Goal: Contribute content: Add original content to the website for others to see

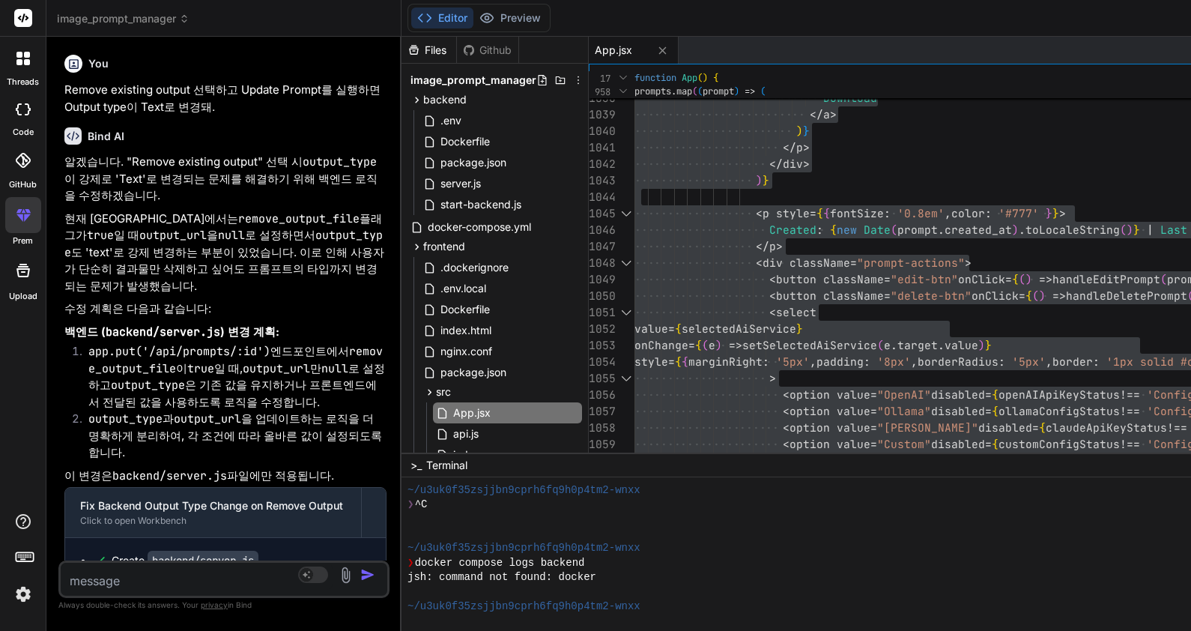
scroll to position [1843, 0]
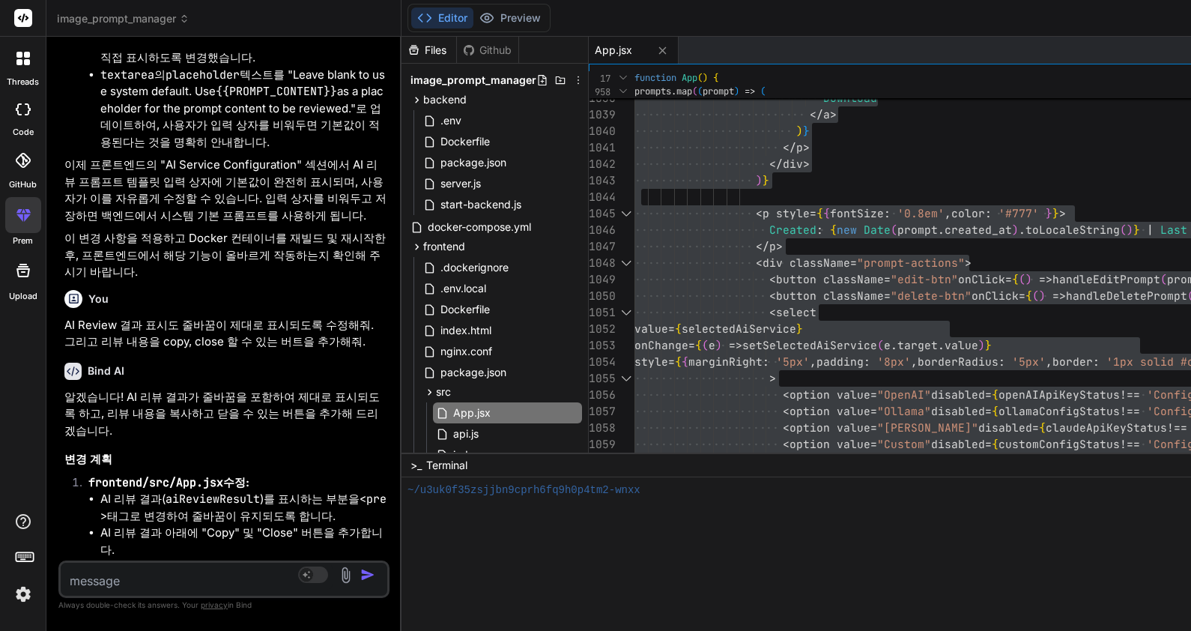
type textarea "x"
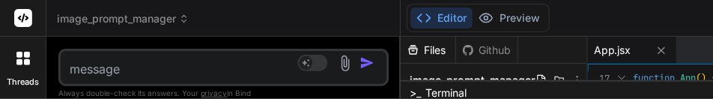
scroll to position [32795, 0]
type textarea "import React, { useState, useEffect, useRef } from 'react'; import { getPrompts…"
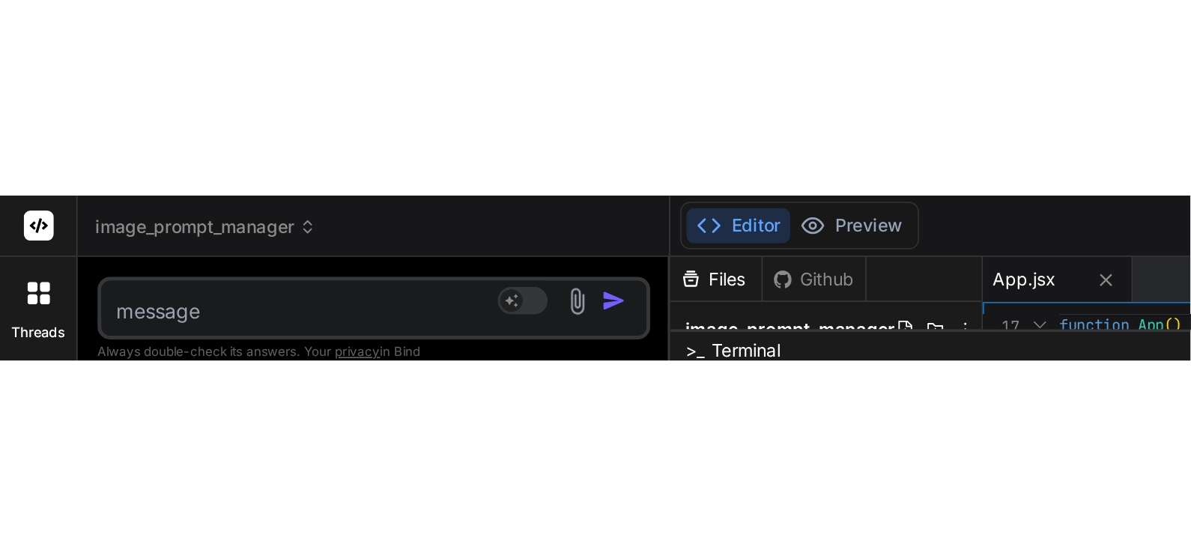
scroll to position [1959, 0]
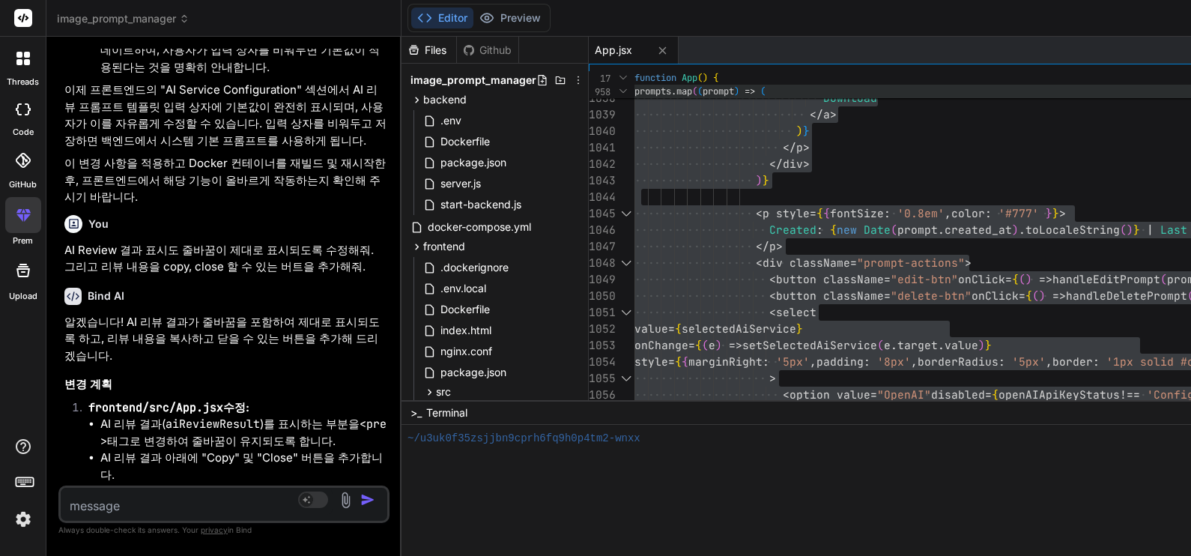
type textarea "x"
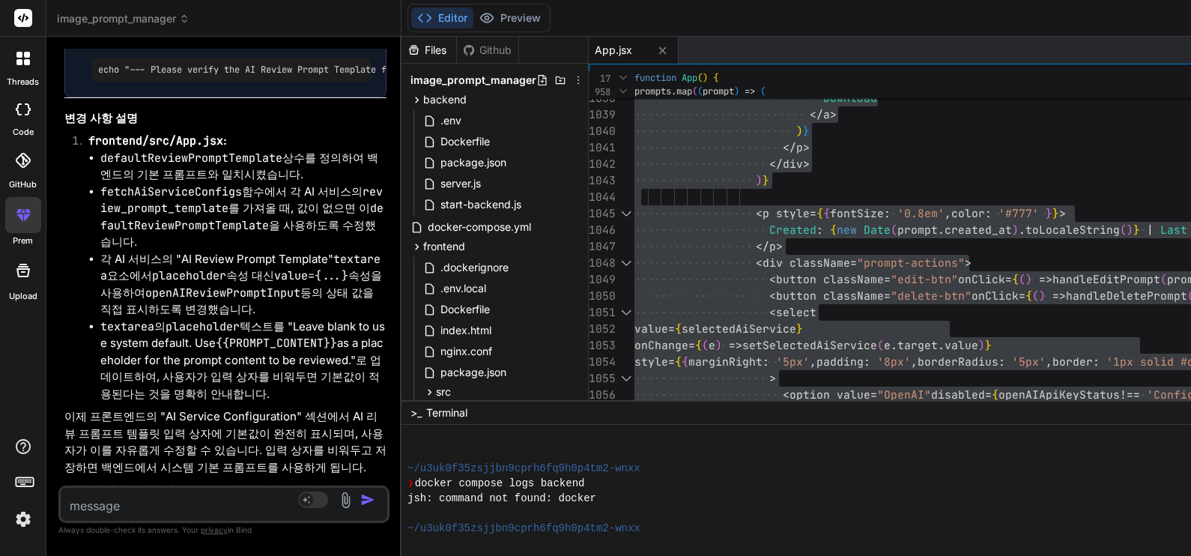
scroll to position [32808, 0]
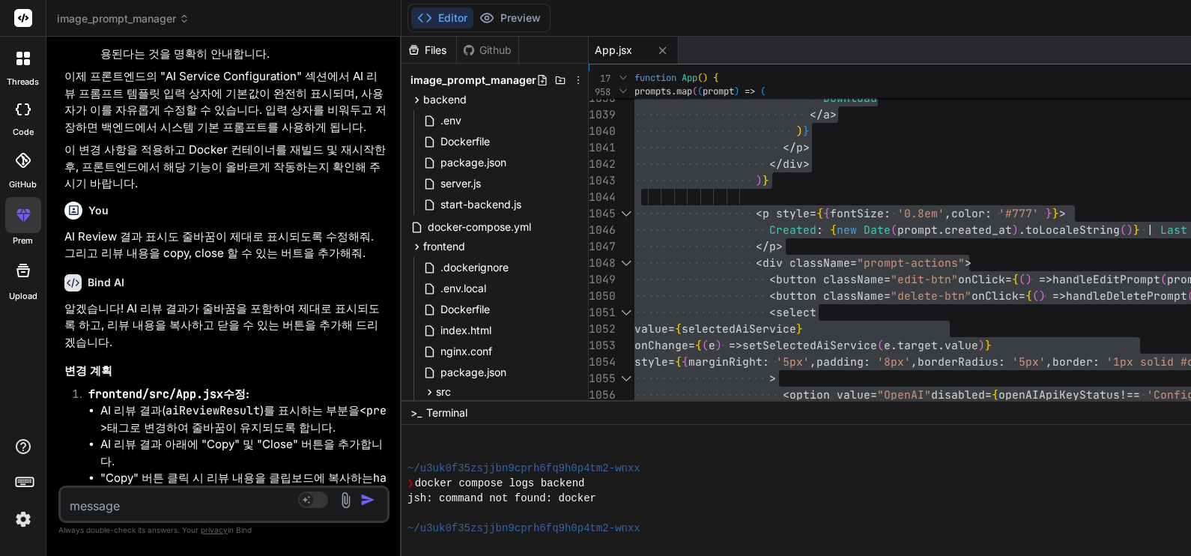
click at [227, 503] on textarea at bounding box center [197, 501] width 272 height 27
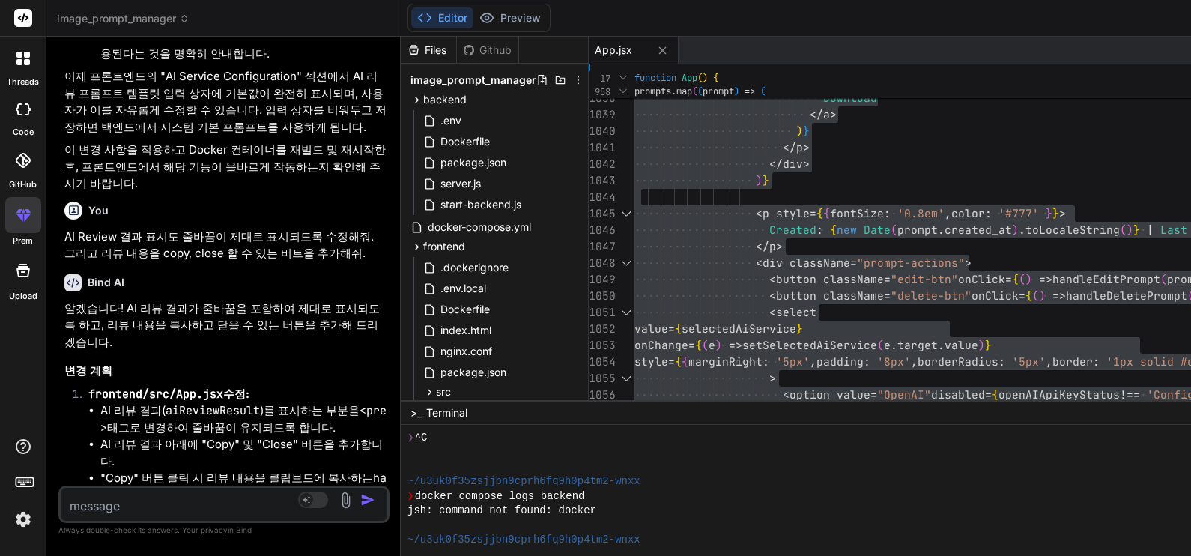
type textarea "import React, { useState, useEffect, useRef } from 'react'; import { getPrompts…"
type textarea "x"
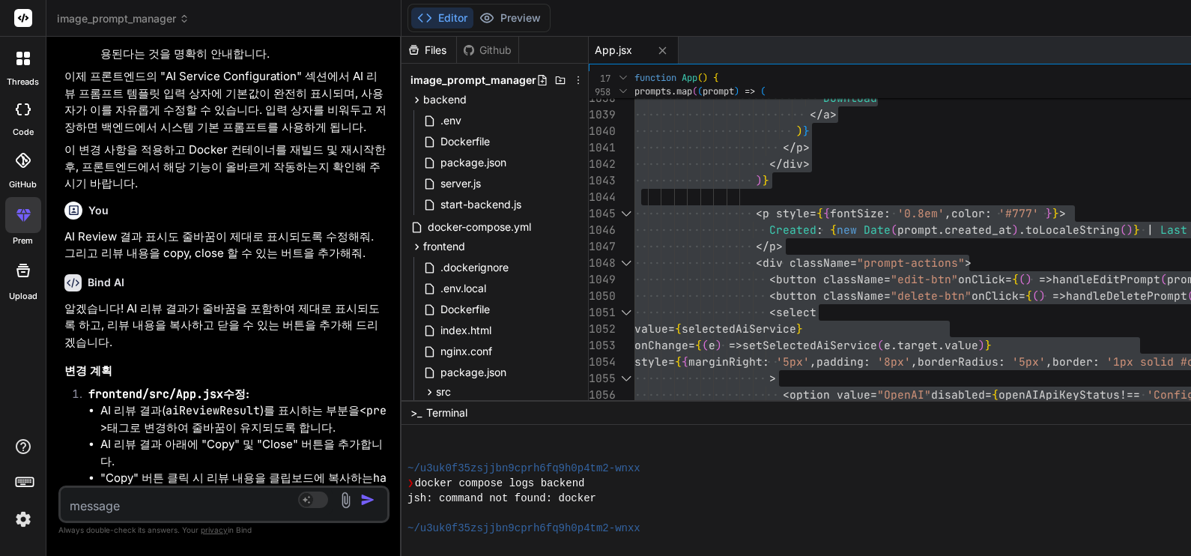
type textarea "import React, { useState, useEffect, useRef } from 'react'; import { getPrompts…"
type textarea "x"
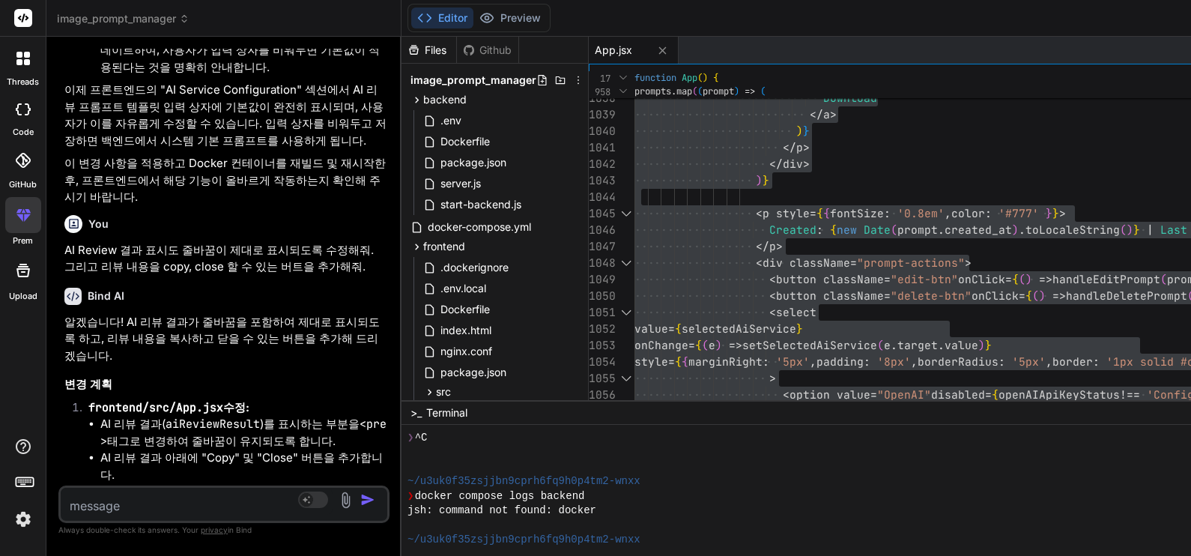
type textarea "import React, { useState, useEffect, useRef } from 'react'; import { getPrompts…"
type textarea "x"
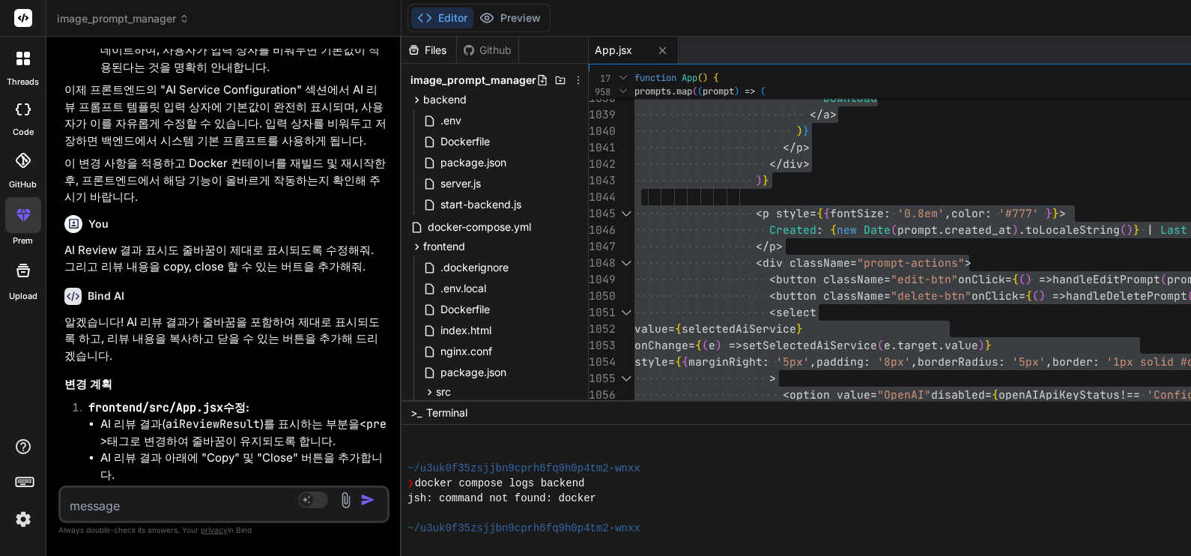
type textarea "import React, { useState, useEffect, useRef } from 'react'; import { getPrompts…"
type textarea "x"
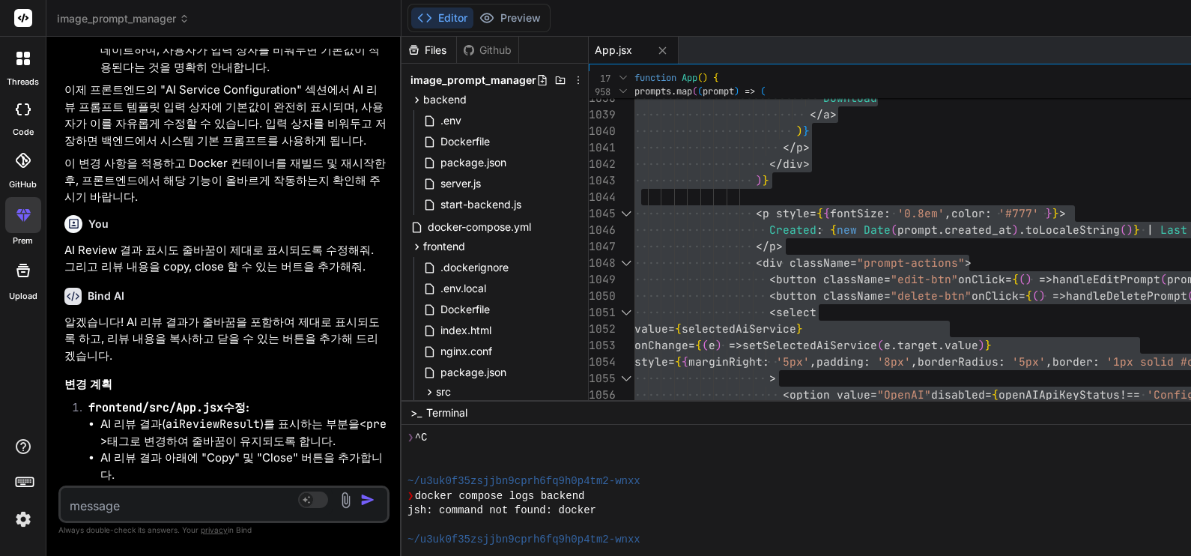
type textarea "import React, { useState, useEffect, useRef } from 'react'; import { getPrompts…"
type textarea "x"
